Goal: Find specific page/section: Find specific page/section

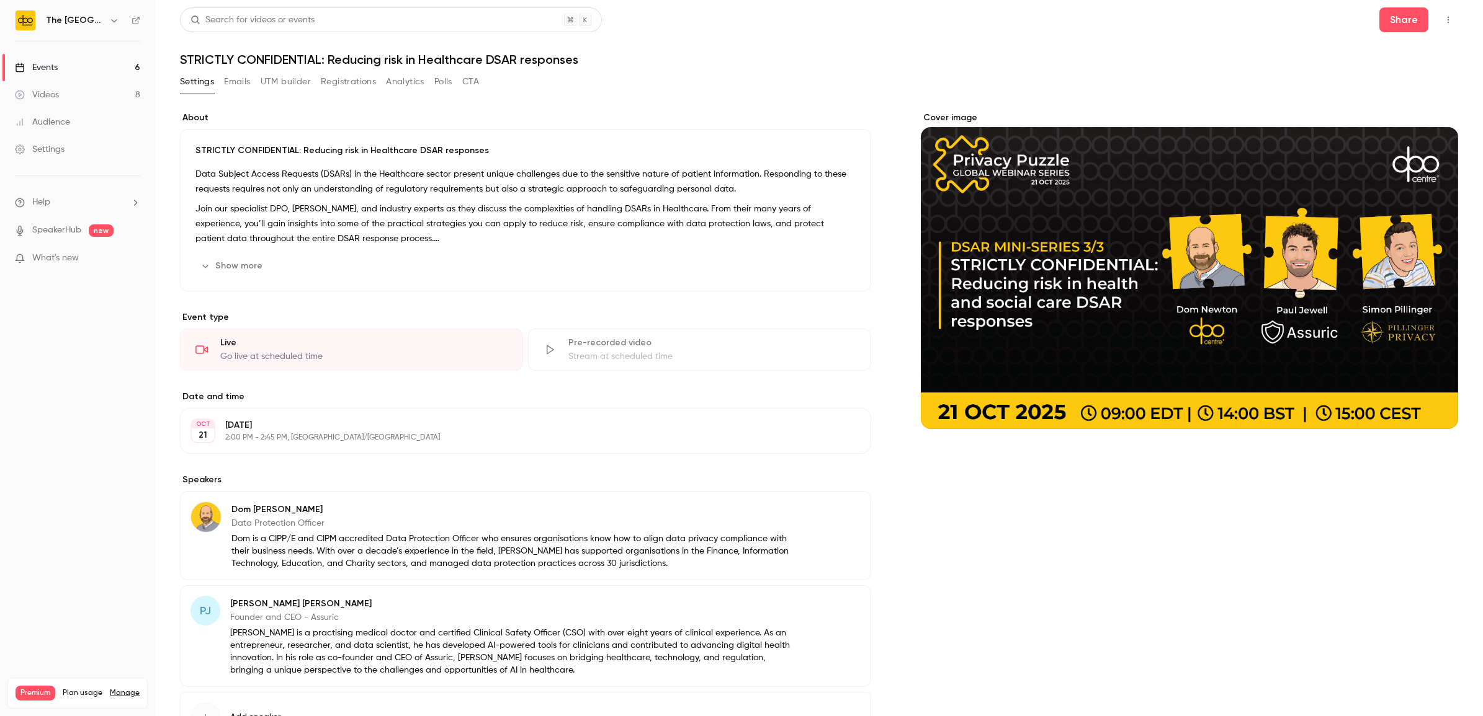
click at [97, 68] on link "Events 6" at bounding box center [77, 67] width 155 height 27
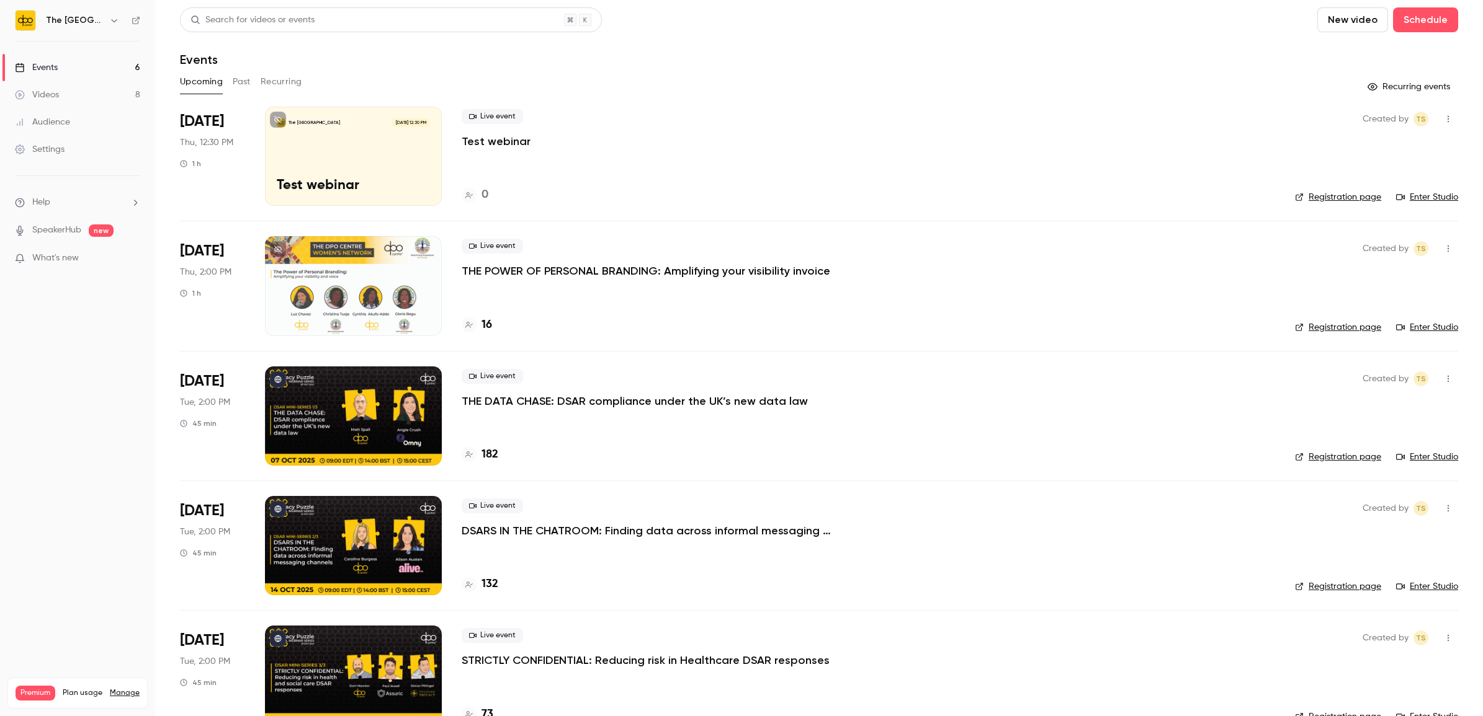
click at [236, 84] on button "Past" at bounding box center [242, 82] width 18 height 20
